Goal: Task Accomplishment & Management: Complete application form

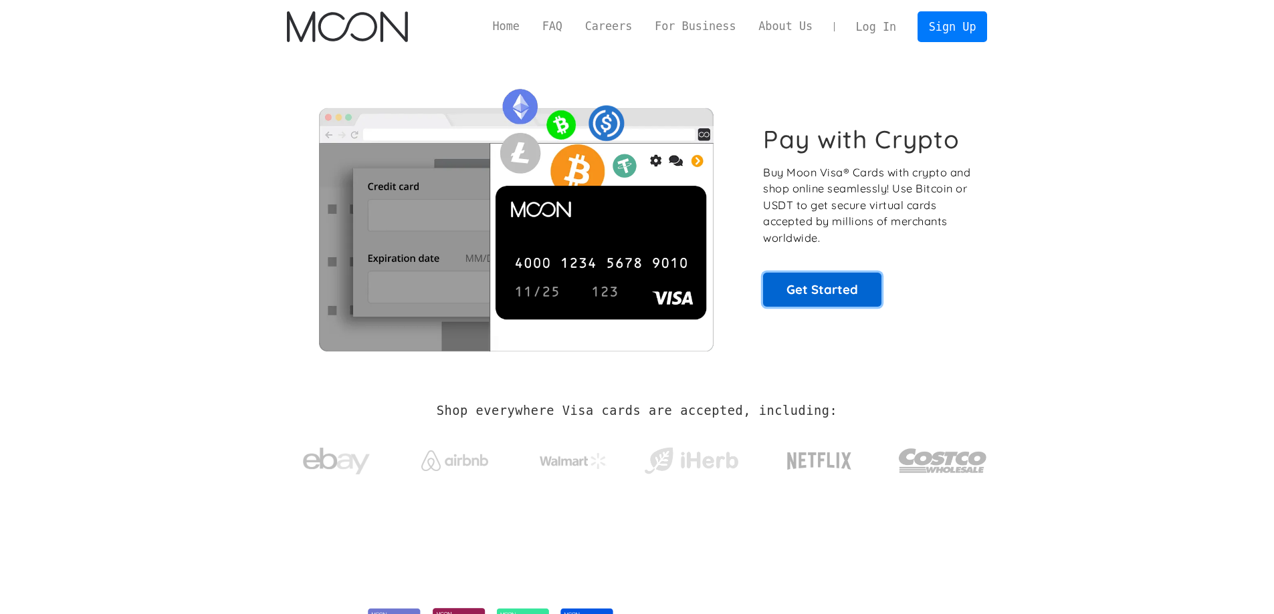
click at [838, 286] on link "Get Started" at bounding box center [822, 289] width 118 height 33
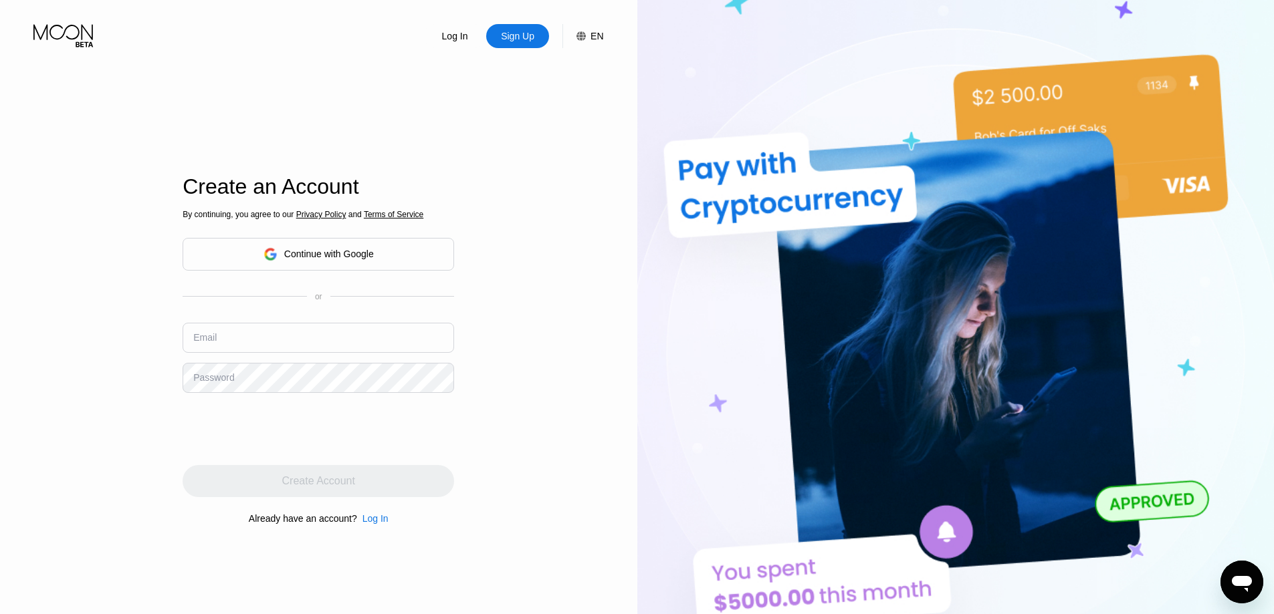
click at [369, 254] on div "Continue with Google" at bounding box center [329, 254] width 90 height 11
